Goal: Check status

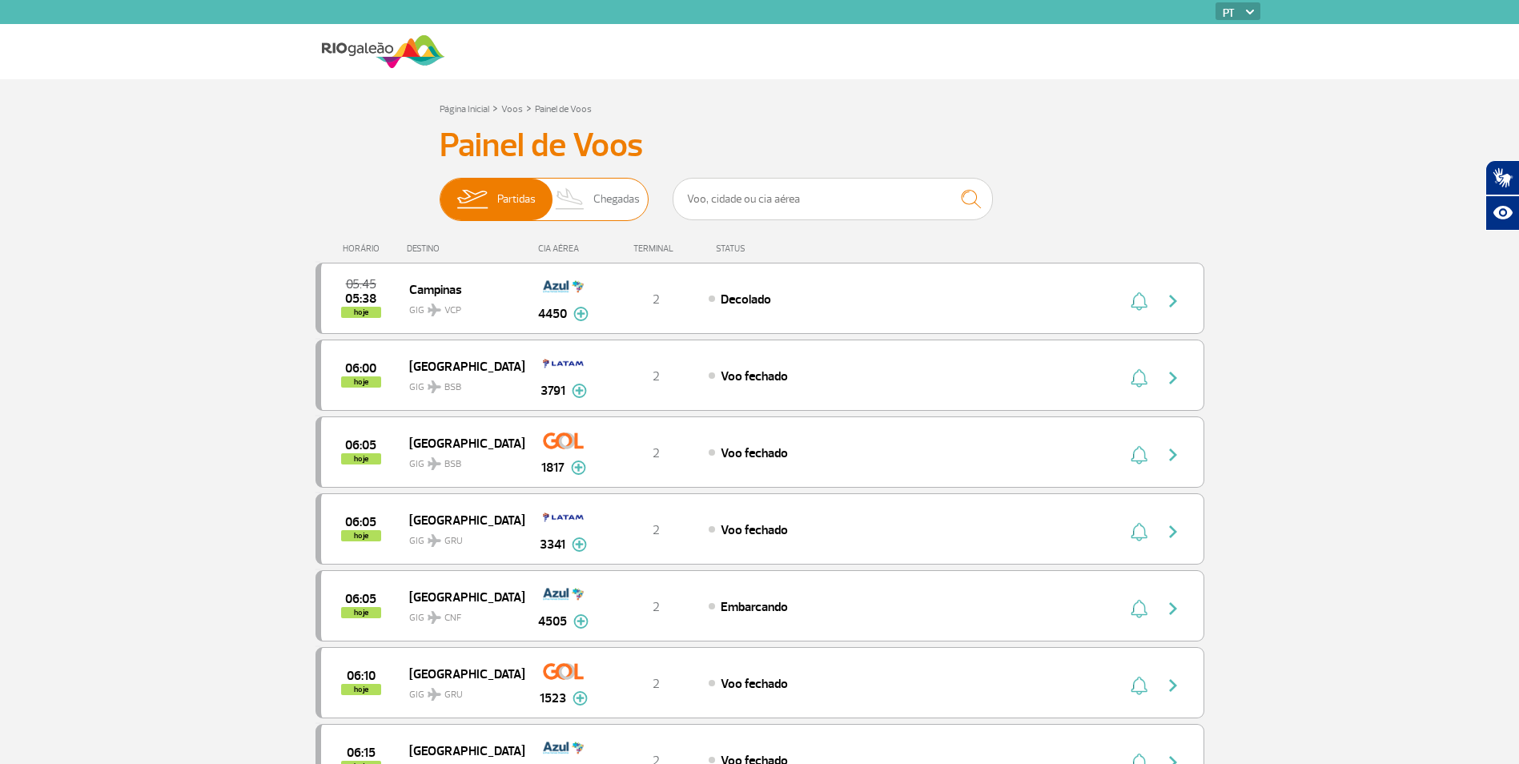
click at [628, 181] on span "Chegadas" at bounding box center [616, 200] width 46 height 42
click at [440, 191] on input "Partidas Chegadas" at bounding box center [440, 191] width 0 height 0
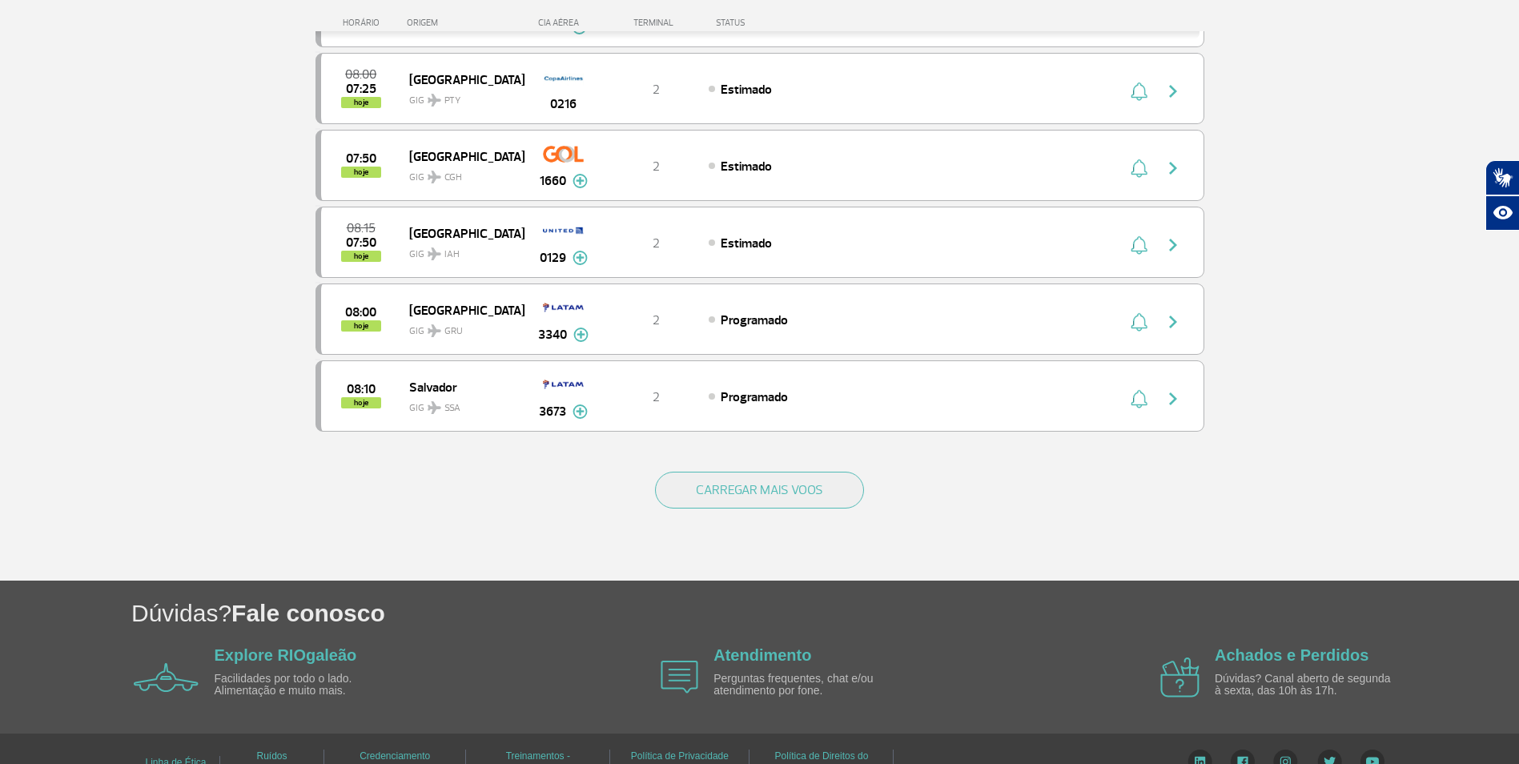
scroll to position [1405, 0]
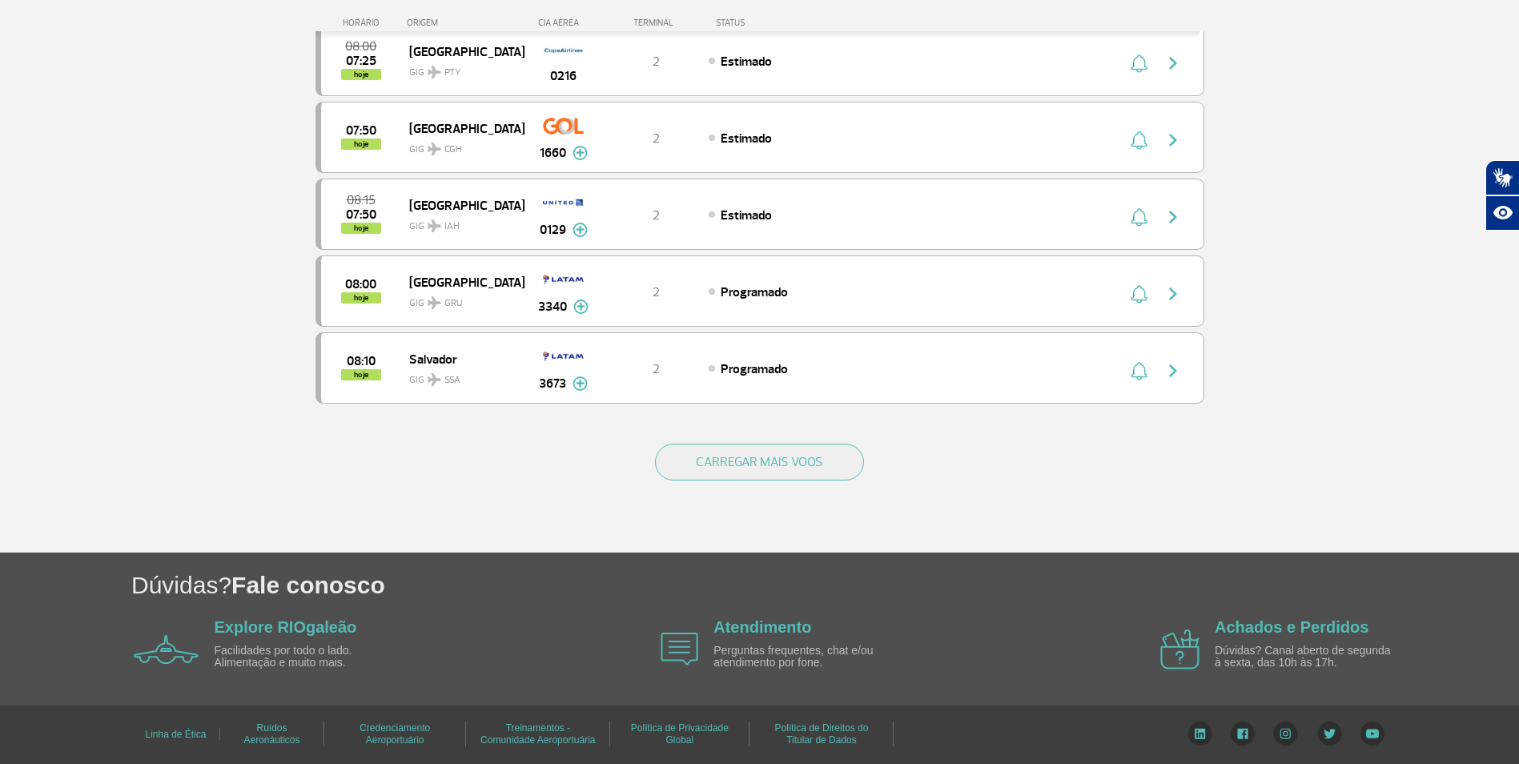
click at [691, 440] on div "CARREGAR MAIS VOOS" at bounding box center [759, 488] width 889 height 129
click at [690, 458] on button "CARREGAR MAIS VOOS" at bounding box center [759, 462] width 209 height 37
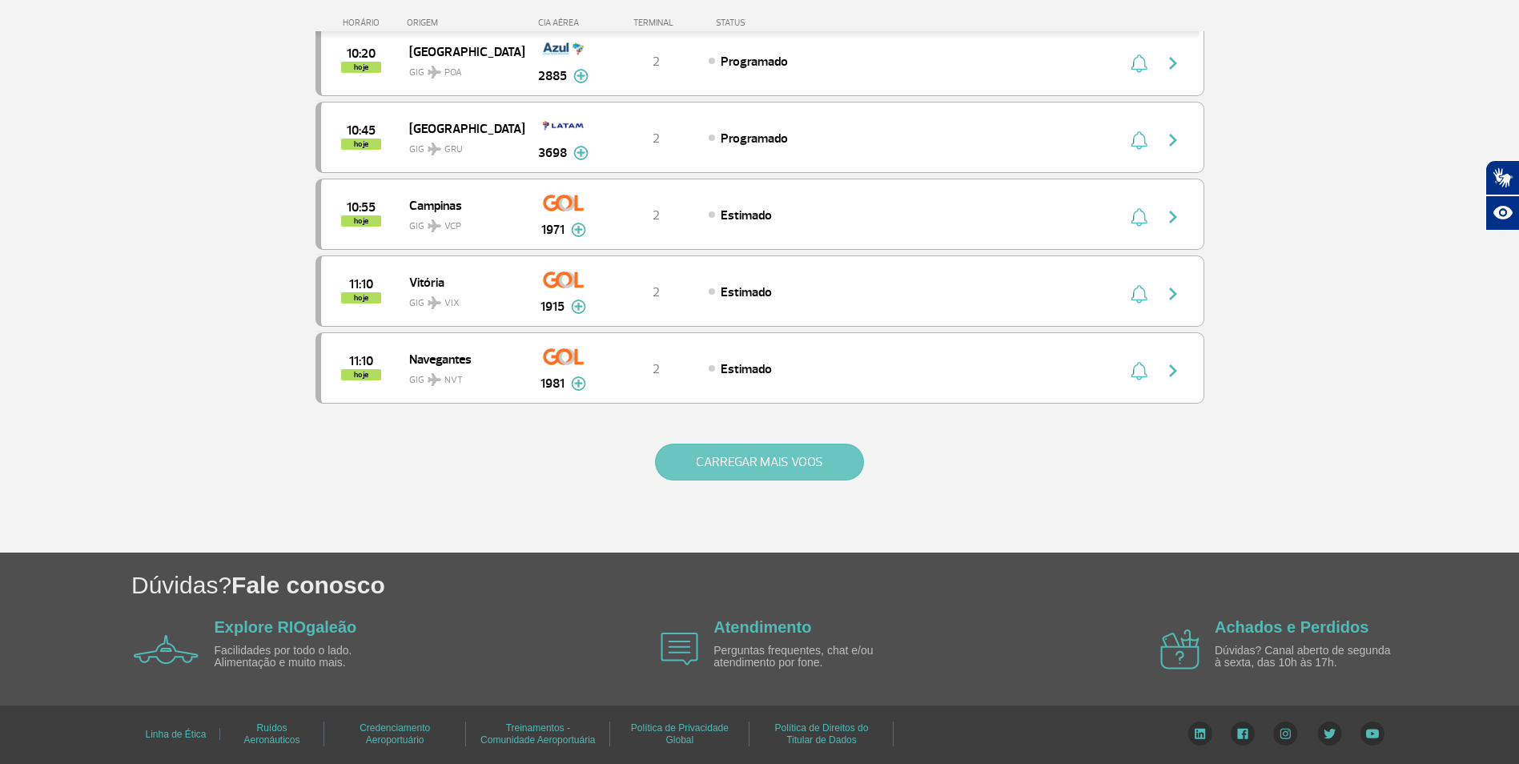
click at [672, 462] on button "CARREGAR MAIS VOOS" at bounding box center [759, 462] width 209 height 37
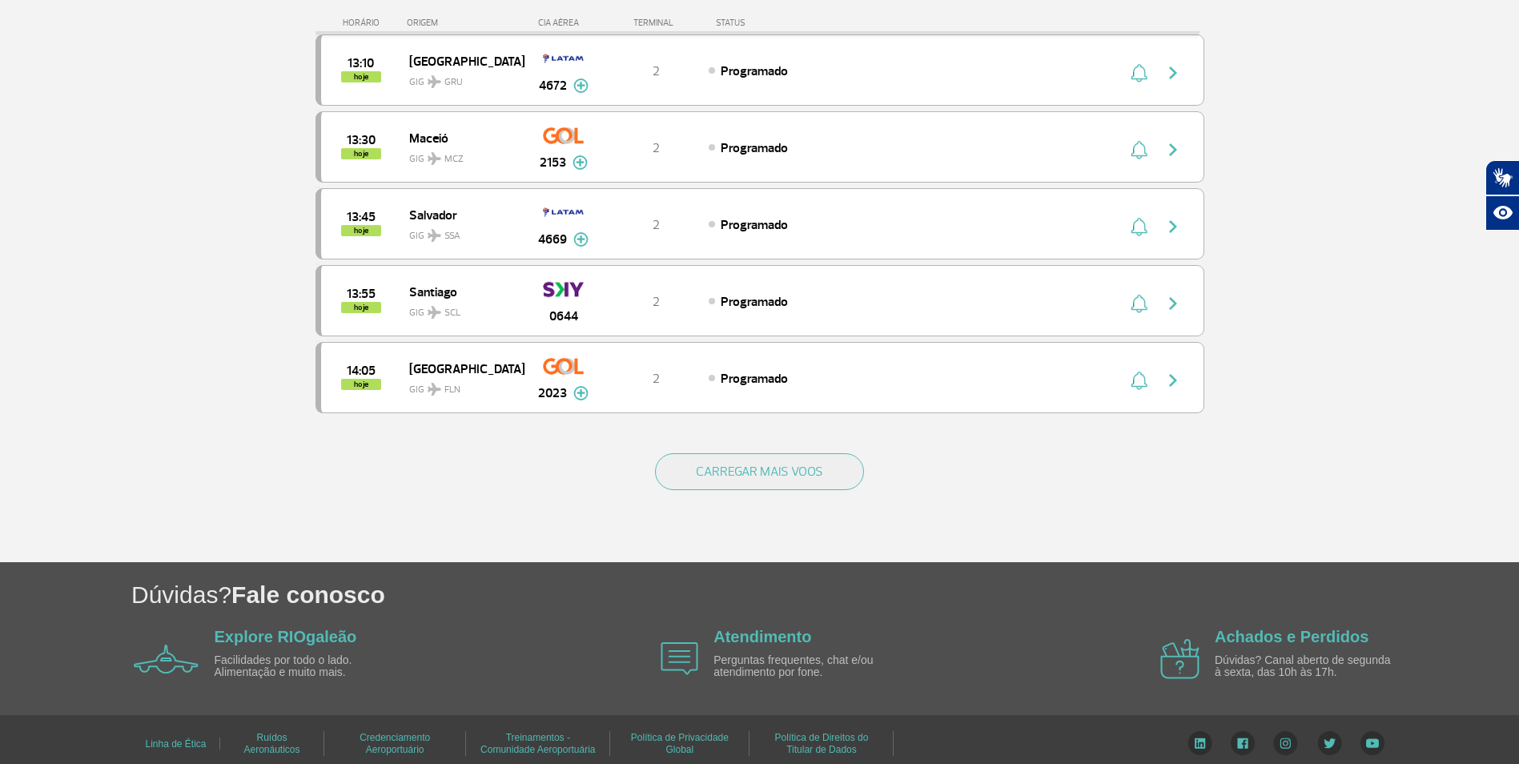
scroll to position [4480, 0]
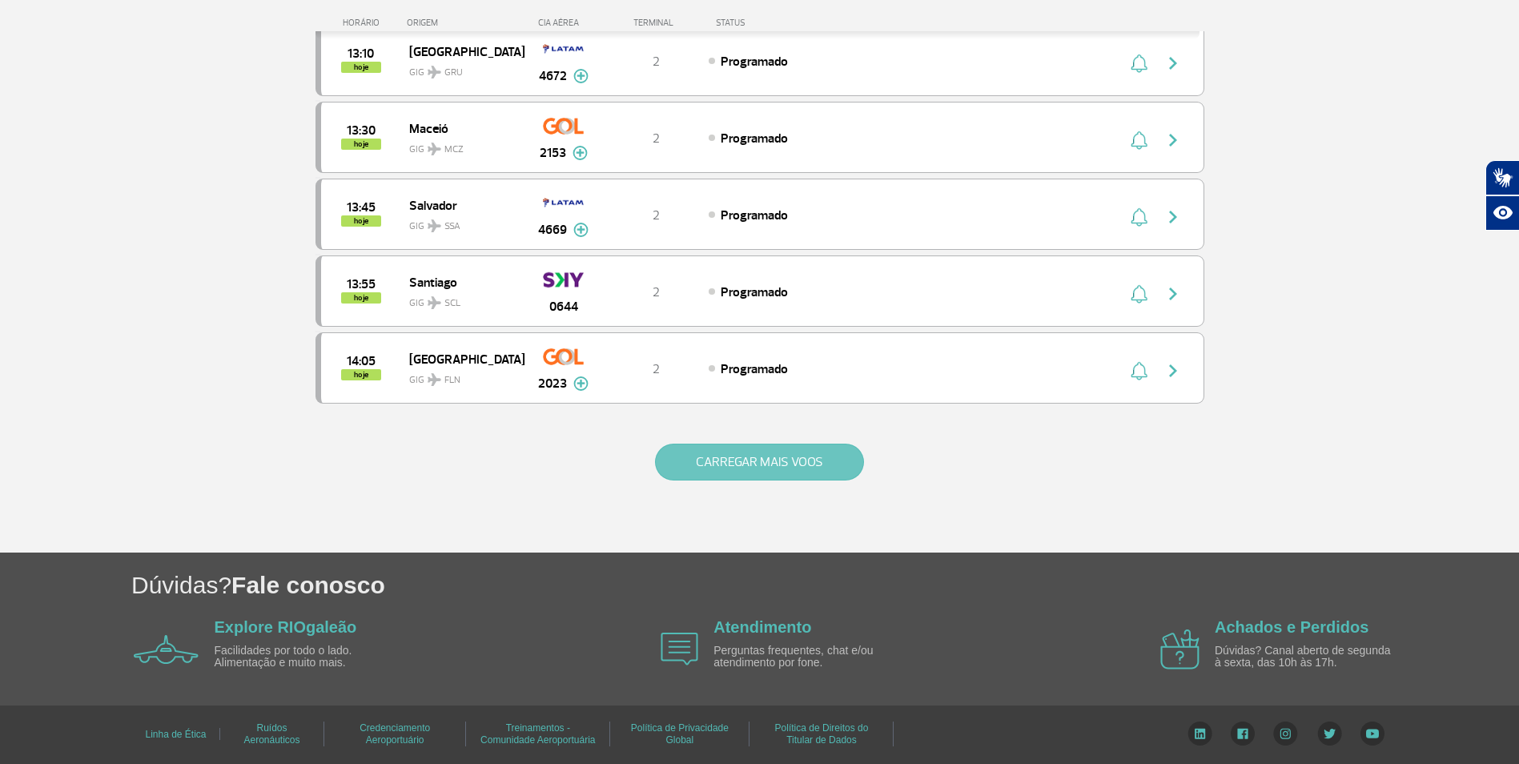
click at [674, 450] on button "CARREGAR MAIS VOOS" at bounding box center [759, 462] width 209 height 37
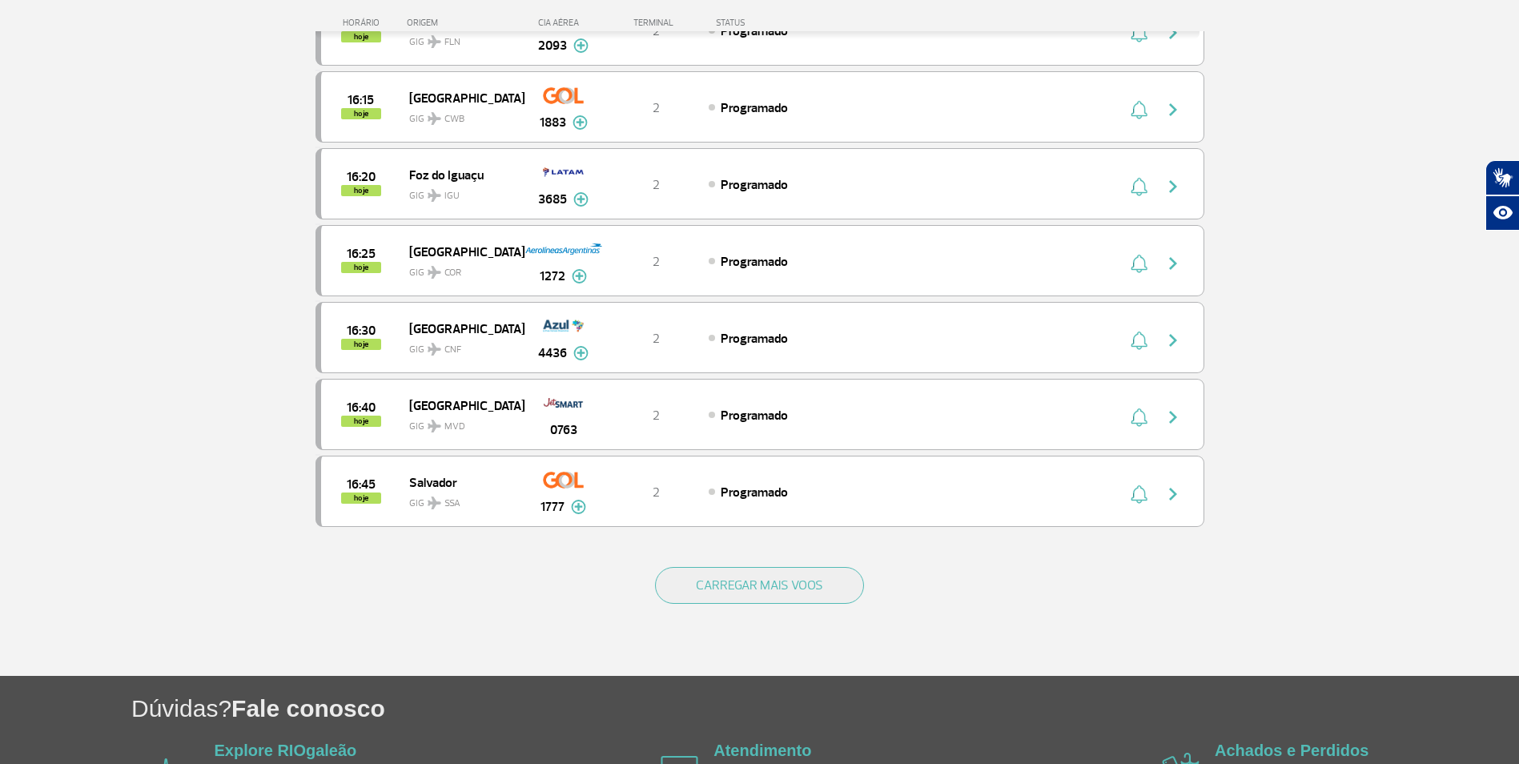
scroll to position [6017, 0]
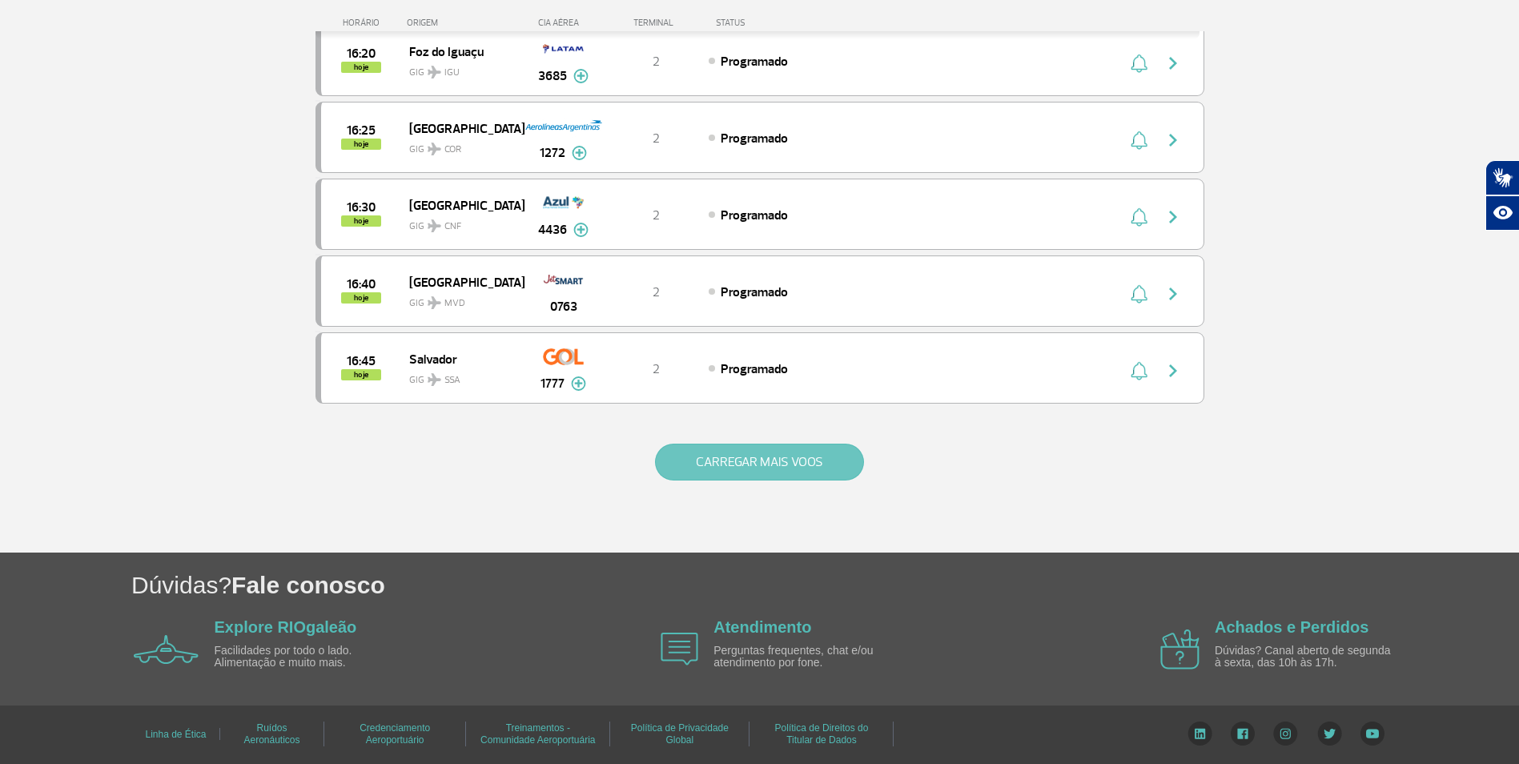
click at [752, 461] on button "CARREGAR MAIS VOOS" at bounding box center [759, 462] width 209 height 37
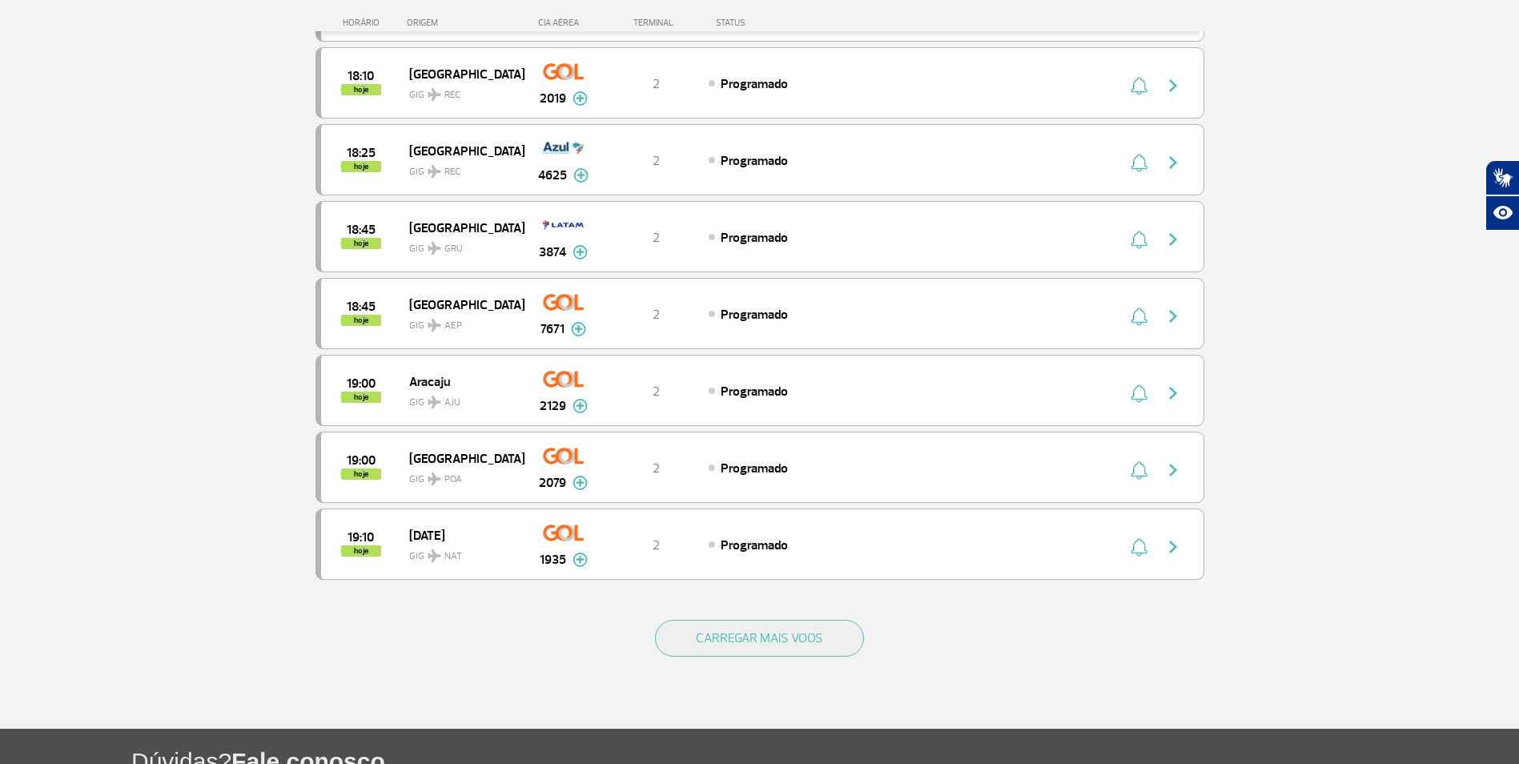
scroll to position [7554, 0]
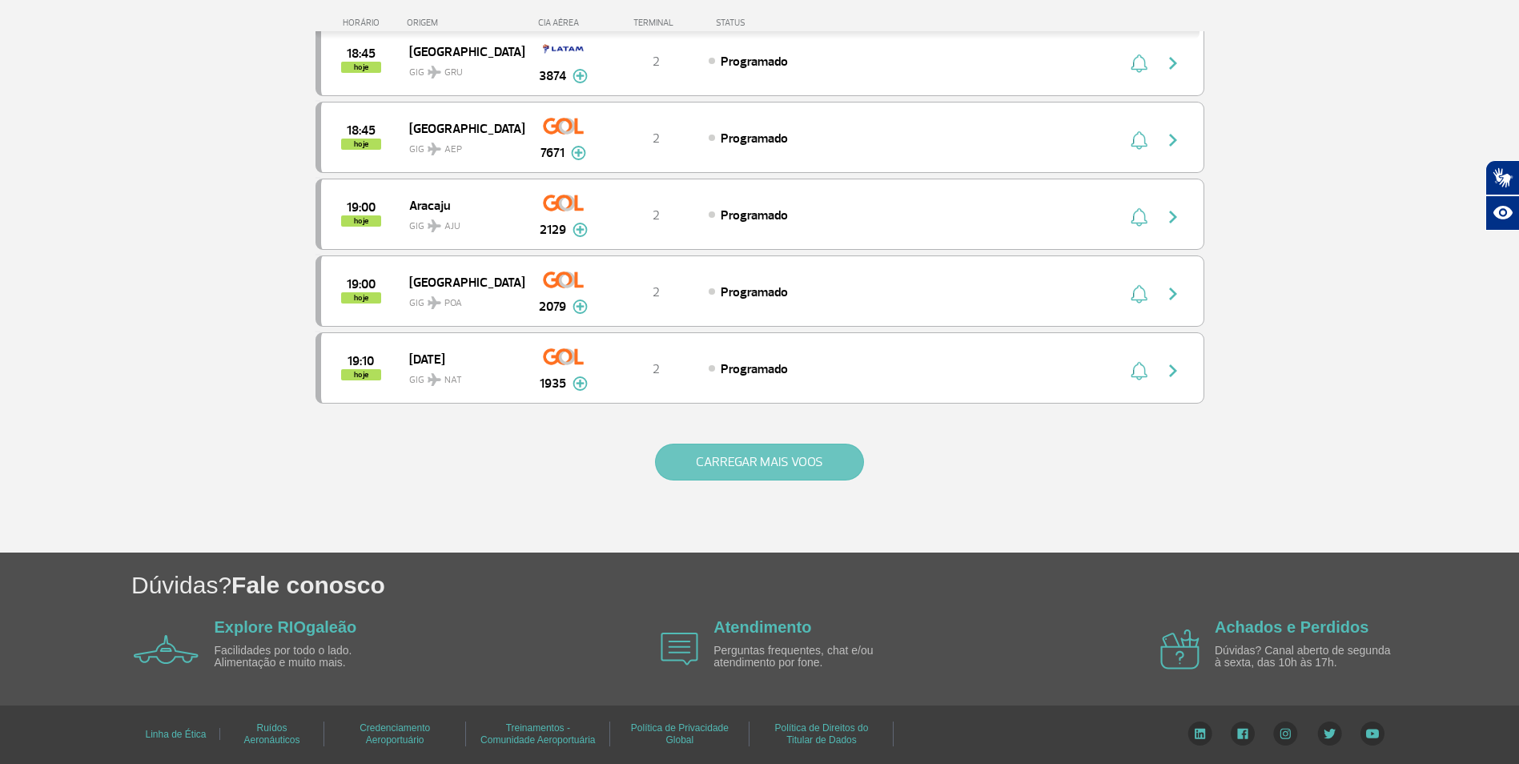
click at [689, 474] on button "CARREGAR MAIS VOOS" at bounding box center [759, 462] width 209 height 37
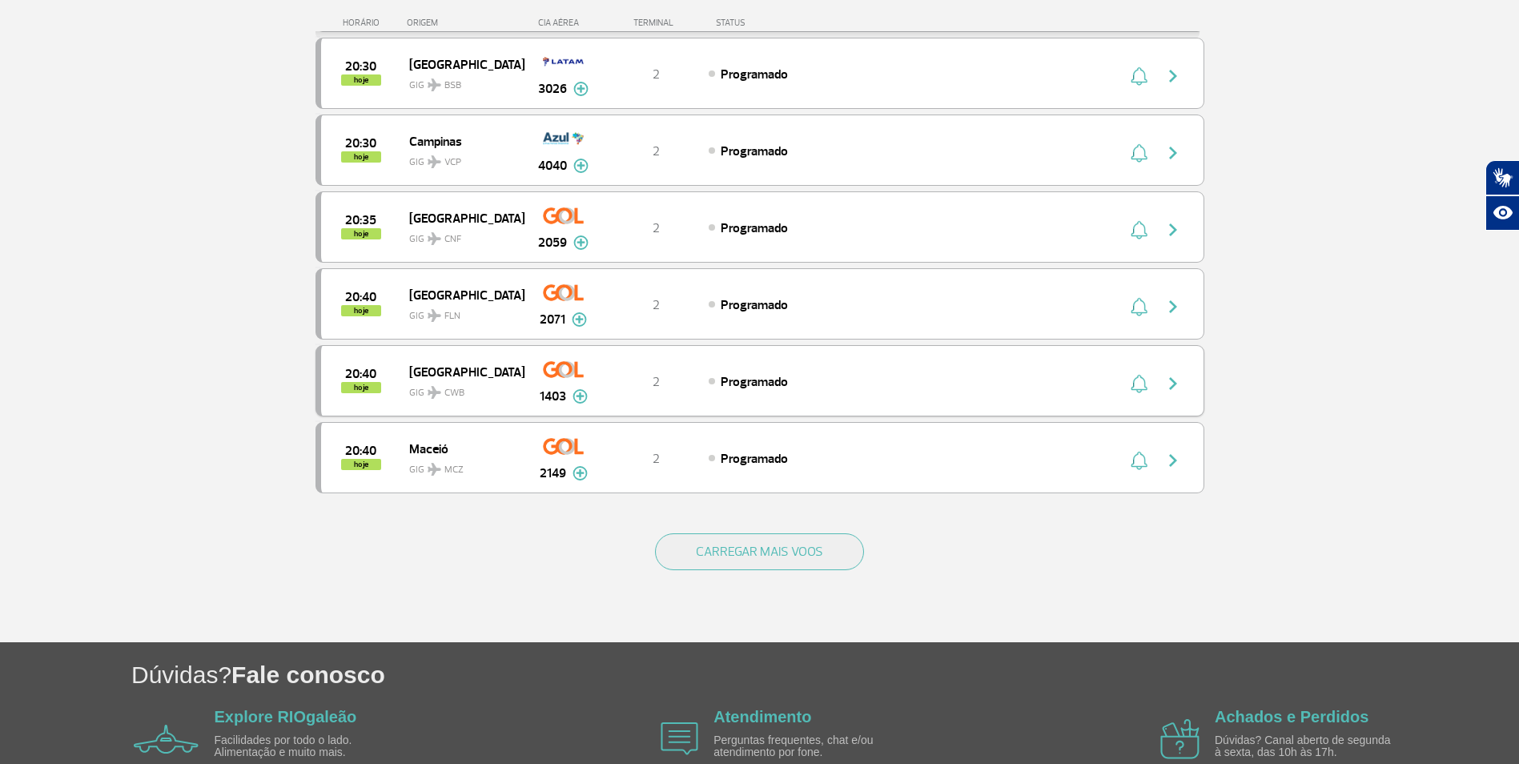
scroll to position [9091, 0]
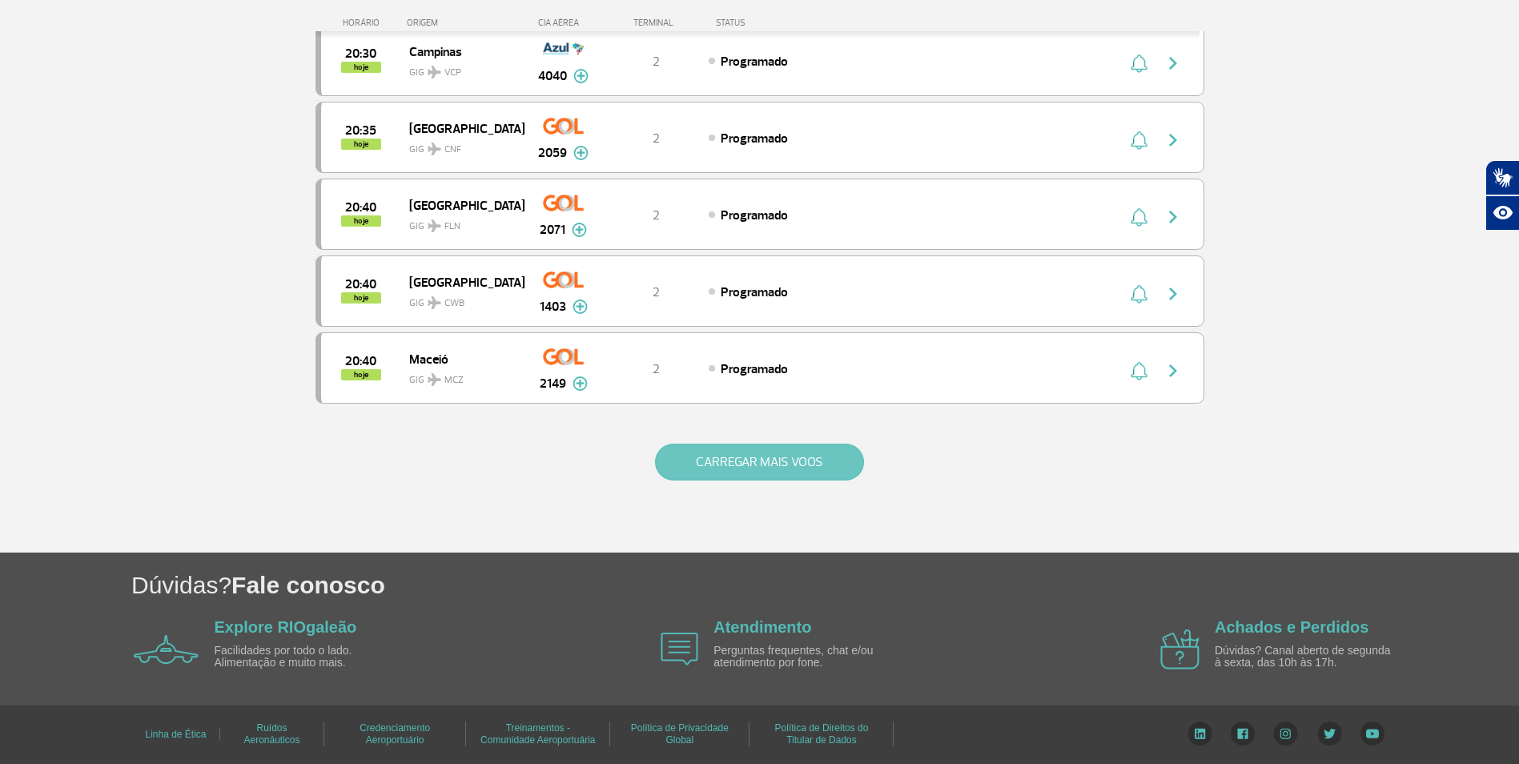
click at [697, 456] on button "CARREGAR MAIS VOOS" at bounding box center [759, 462] width 209 height 37
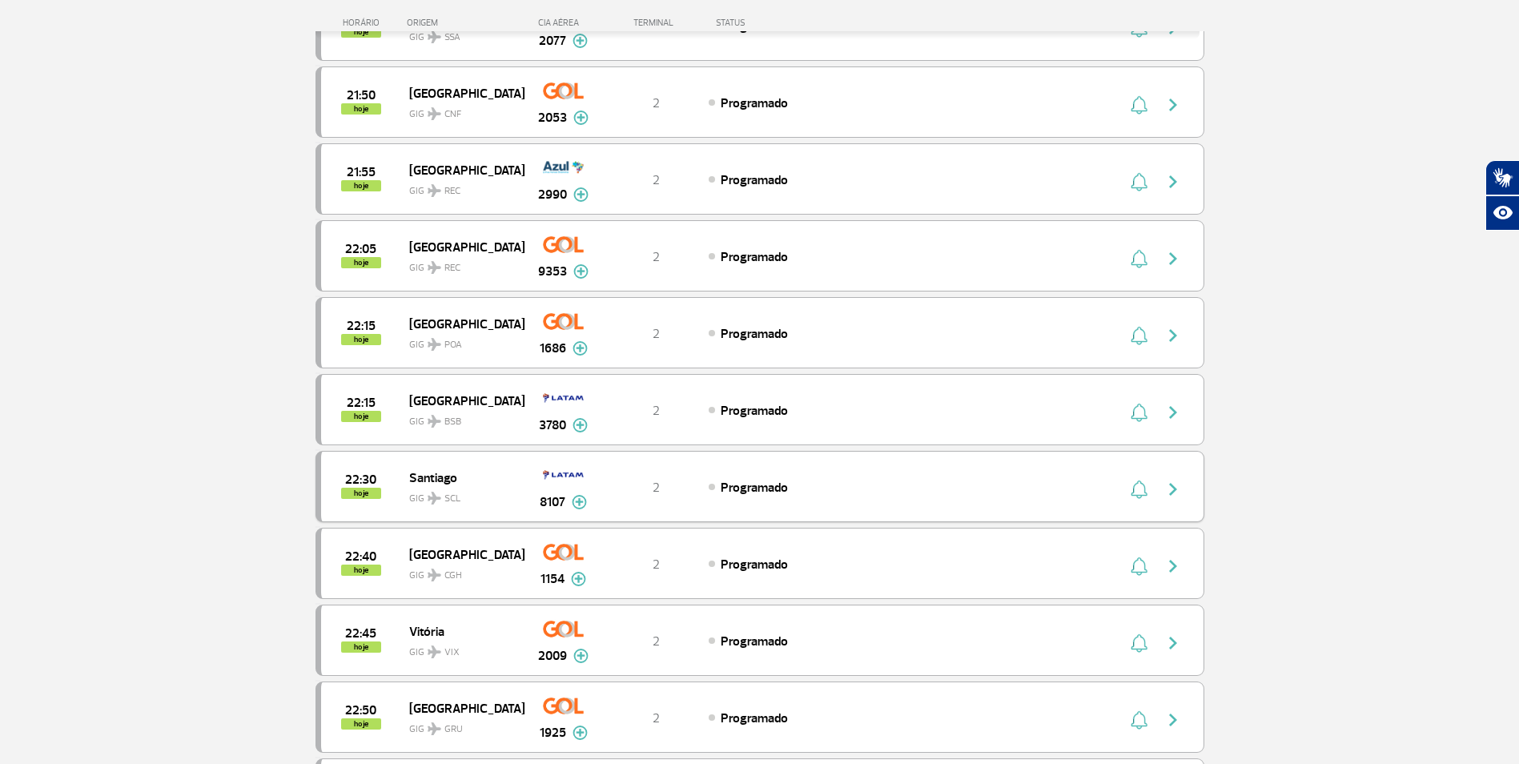
scroll to position [10372, 0]
